Goal: Register for event/course

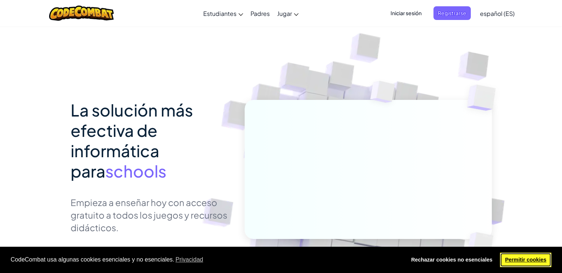
click at [526, 260] on link "Permitir cookies" at bounding box center [525, 260] width 51 height 15
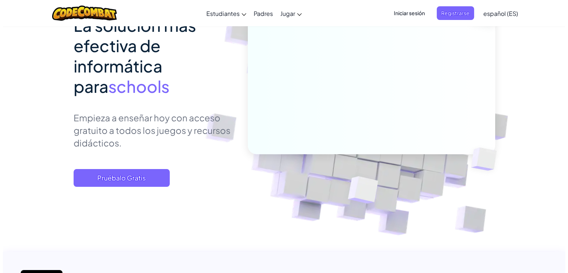
scroll to position [74, 0]
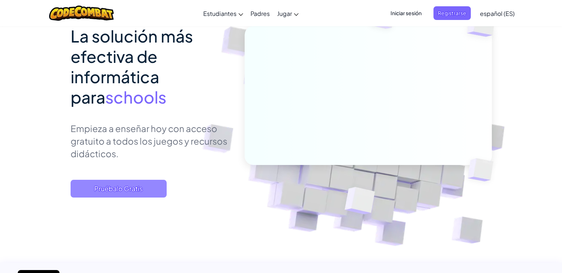
click at [157, 192] on span "Pruébalo Gratis" at bounding box center [119, 189] width 96 height 18
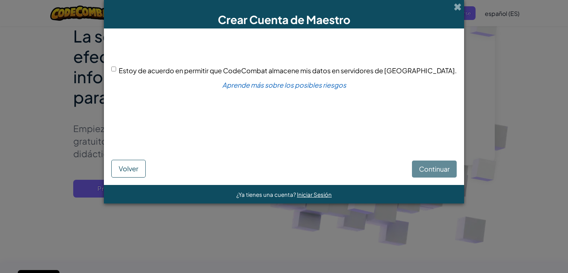
click at [116, 67] on input "Estoy de acuerdo en permitir que CodeCombat almacene mis datos en servidores de…" at bounding box center [113, 69] width 5 height 5
checkbox input "true"
click at [419, 169] on span "Continuar" at bounding box center [434, 169] width 31 height 9
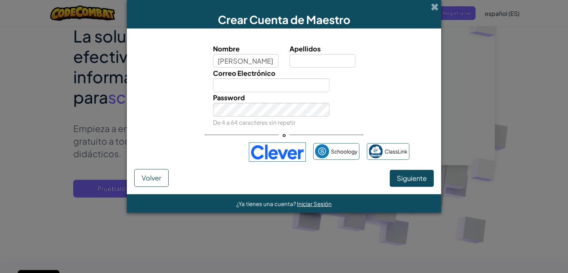
type input "Maria"
click at [290, 62] on input "Apellidos" at bounding box center [322, 61] width 66 height 14
type input "Vinaches"
click at [281, 88] on input "Correo Electrónico" at bounding box center [271, 85] width 117 height 14
type input "mavimay_@hotmail.com"
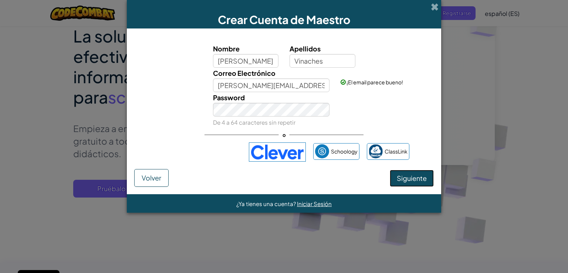
click at [408, 174] on span "Siguiente" at bounding box center [412, 178] width 30 height 9
select select "Spain"
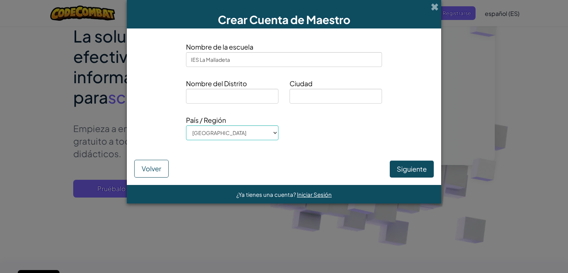
type input "IES La Malladeta"
click at [253, 96] on input at bounding box center [232, 96] width 92 height 15
type input "Alicante"
click at [314, 93] on input at bounding box center [335, 96] width 92 height 15
type input "La Vila Joiosa"
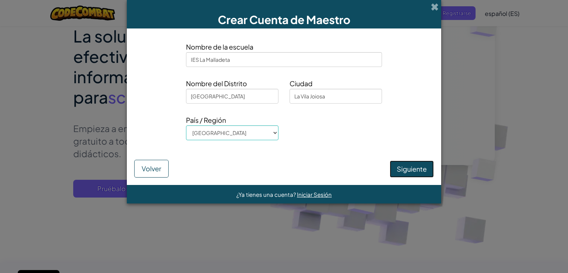
click at [402, 165] on button "Siguiente" at bounding box center [412, 168] width 44 height 17
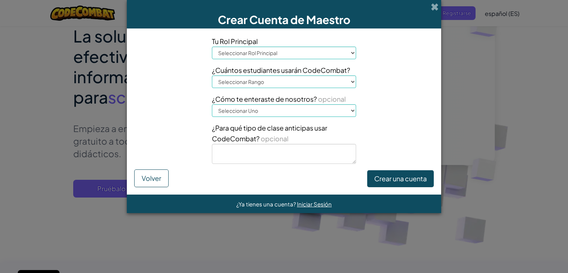
click at [295, 55] on select "Seleccionar Rol Principal Principal Padre Coordinador de Tecnología Profesor Es…" at bounding box center [284, 53] width 144 height 13
select select "Teacher"
click at [212, 47] on select "Seleccionar Rol Principal Principal Padre Coordinador de Tecnología Profesor Es…" at bounding box center [284, 53] width 144 height 13
click at [280, 84] on select "Seleccionar Rango 1-10 11-50 51-100 101-200 201-500 501-1000 1000+" at bounding box center [284, 81] width 144 height 13
select select "11-50"
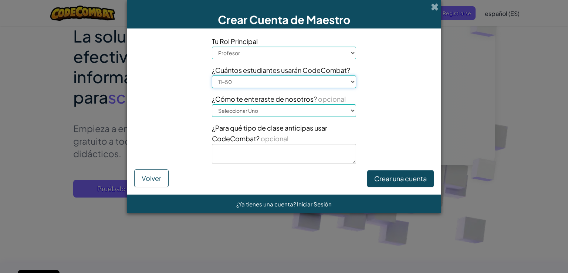
click at [212, 75] on select "Seleccionar Rango 1-10 11-50 51-100 101-200 201-500 501-1000 1000+" at bounding box center [284, 81] width 144 height 13
click at [382, 178] on button "Crear una cuenta" at bounding box center [400, 178] width 67 height 17
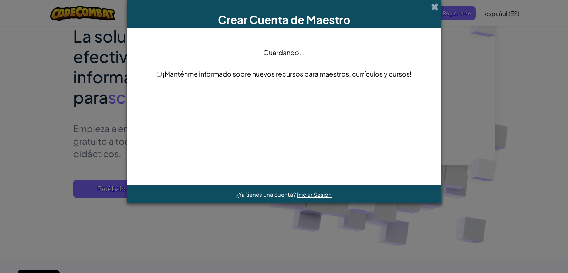
scroll to position [0, 0]
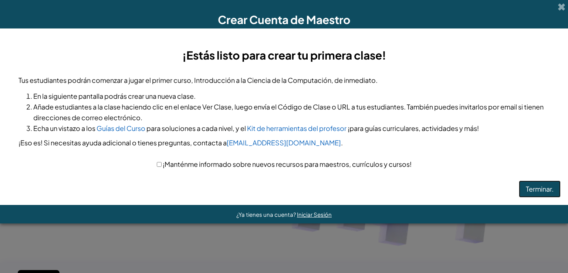
click at [525, 185] on button "Terminar." at bounding box center [540, 188] width 42 height 17
click at [539, 185] on button "Terminar." at bounding box center [540, 188] width 42 height 17
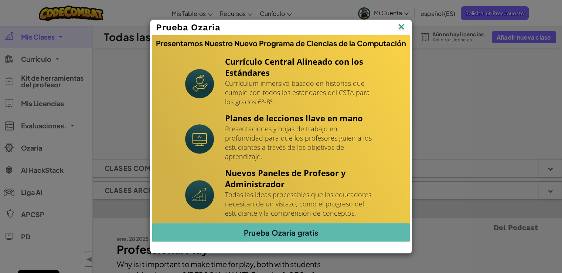
click at [0, 0] on img at bounding box center [0, 0] width 0 height 0
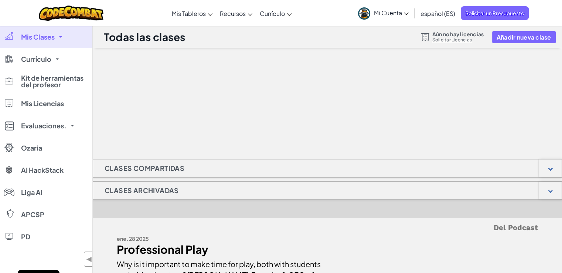
click at [54, 39] on span "Mis Clases" at bounding box center [38, 37] width 34 height 7
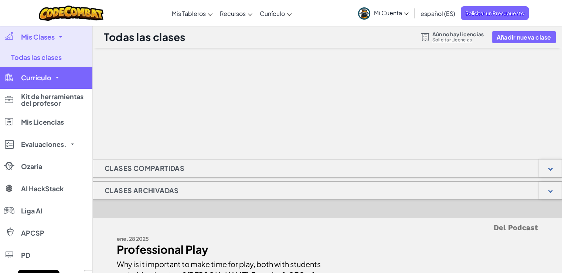
click at [40, 76] on span "Currículo" at bounding box center [36, 77] width 30 height 7
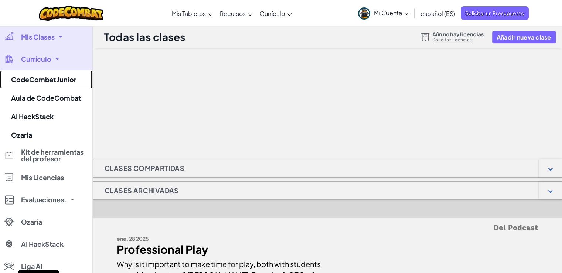
click at [40, 76] on link "CodeCombat Junior" at bounding box center [46, 79] width 92 height 18
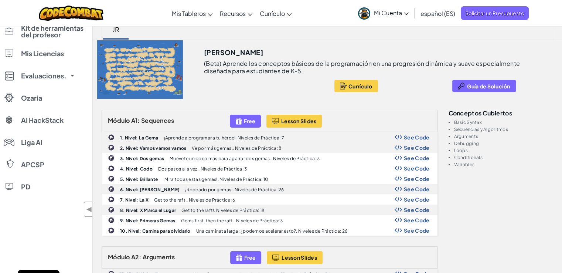
scroll to position [74, 0]
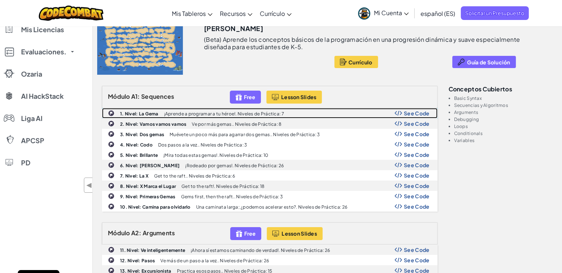
click at [396, 116] on div "1. Nivel: La Gema ¡Aprende a programar a tu héroe!. Niveles de Práctica: 7 See …" at bounding box center [269, 113] width 335 height 10
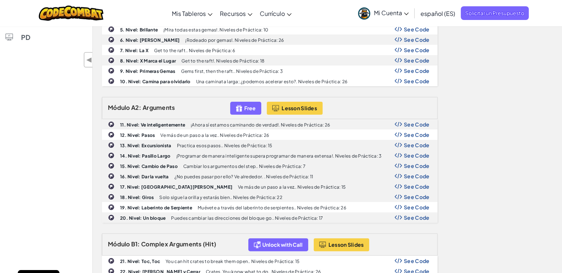
scroll to position [222, 0]
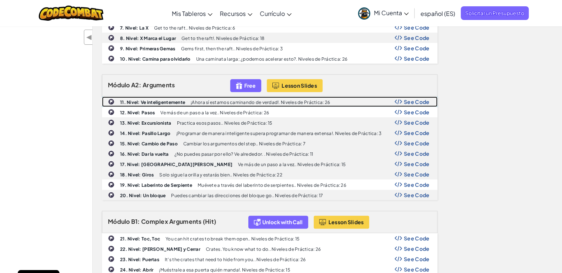
click at [429, 99] on span "See Code" at bounding box center [417, 102] width 26 height 6
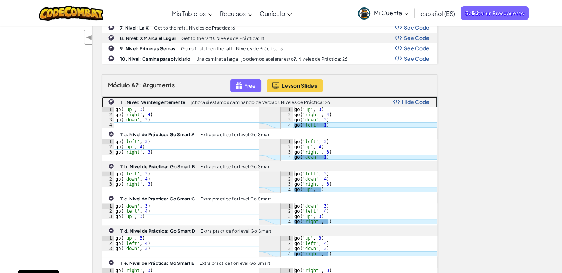
click at [176, 101] on b "11. Nivel: Ve inteligentemente" at bounding box center [152, 102] width 65 height 6
click at [396, 99] on img at bounding box center [396, 101] width 7 height 5
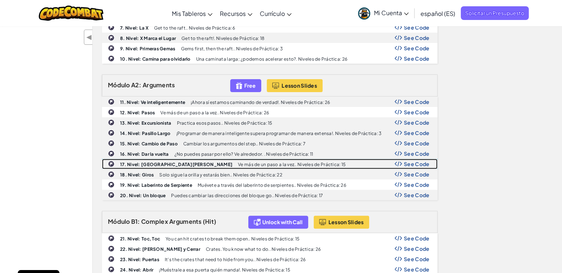
click at [145, 162] on b "17. Nivel: [GEOGRAPHIC_DATA][PERSON_NAME]" at bounding box center [176, 165] width 112 height 6
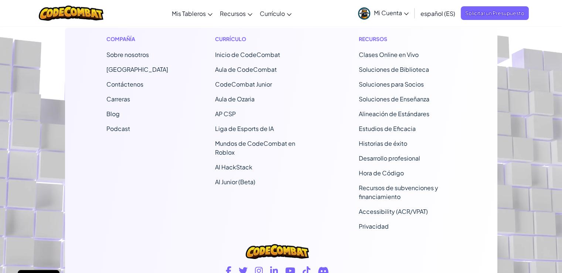
scroll to position [2483, 0]
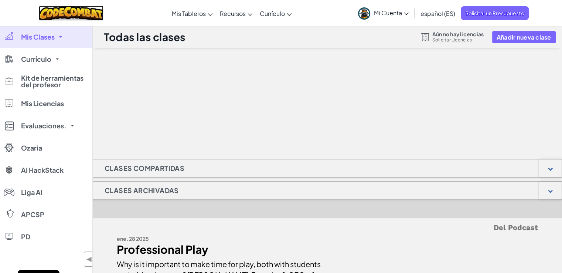
click at [93, 14] on img at bounding box center [71, 13] width 65 height 15
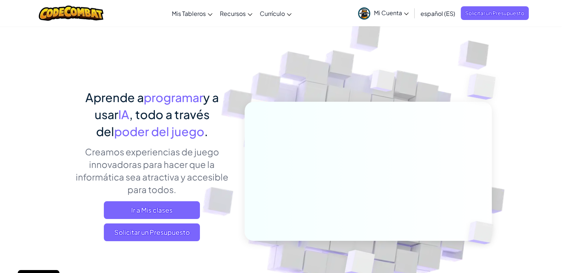
click at [404, 14] on icon at bounding box center [406, 14] width 5 height 3
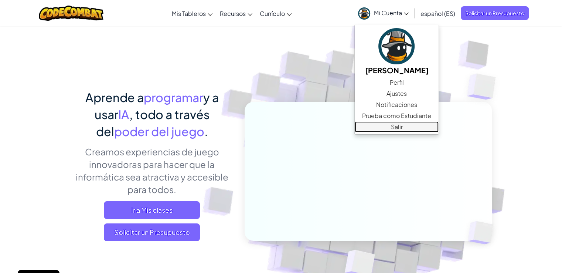
click at [390, 129] on link "Salir" at bounding box center [397, 126] width 84 height 11
